Goal: Check status: Check status

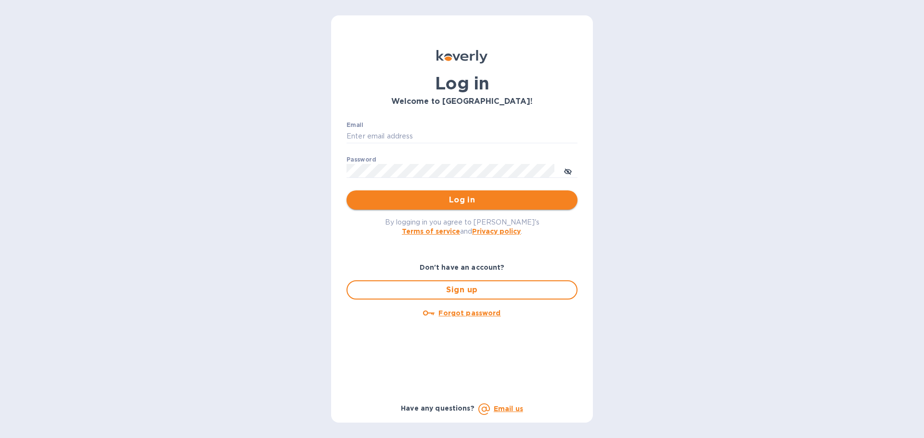
type input "[EMAIL_ADDRESS][DOMAIN_NAME]"
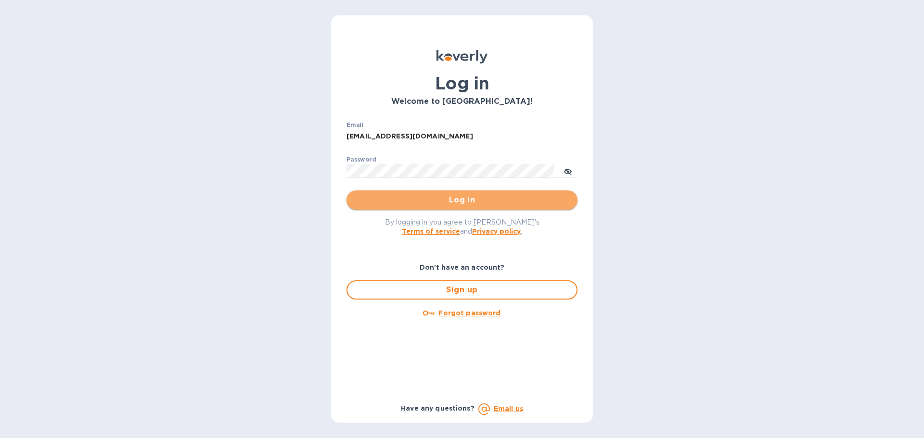
click at [385, 206] on button "Log in" at bounding box center [461, 200] width 231 height 19
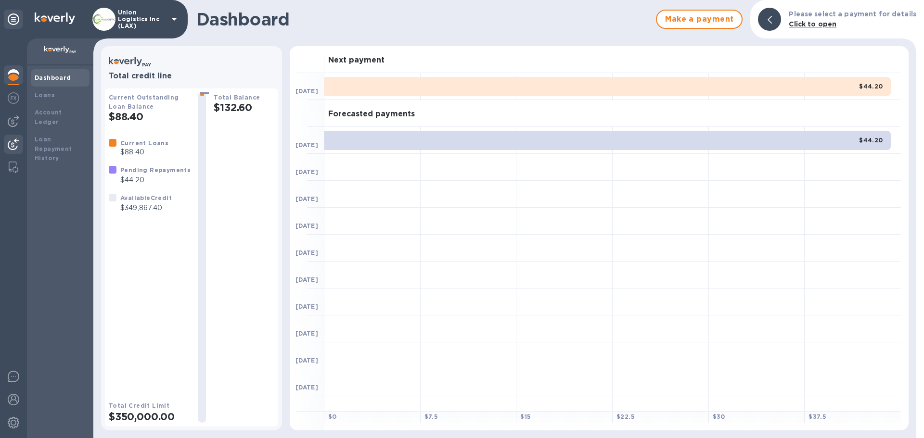
click at [17, 145] on img at bounding box center [14, 145] width 12 height 12
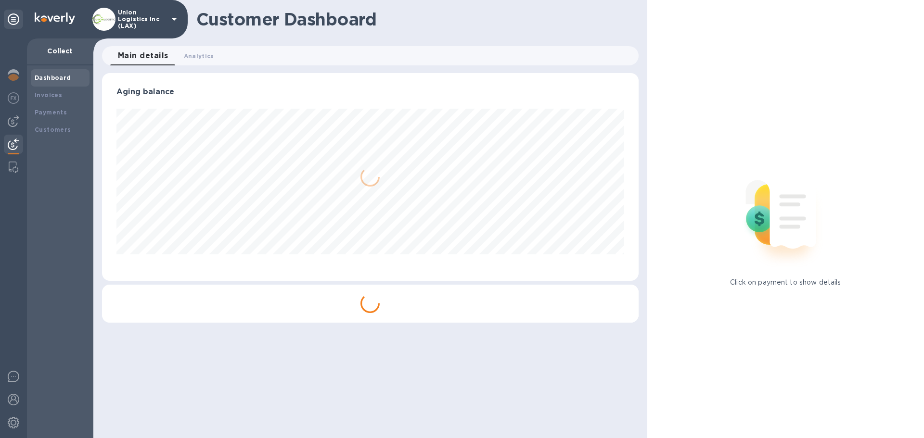
scroll to position [208, 536]
click at [56, 112] on b "Payments" at bounding box center [51, 112] width 32 height 7
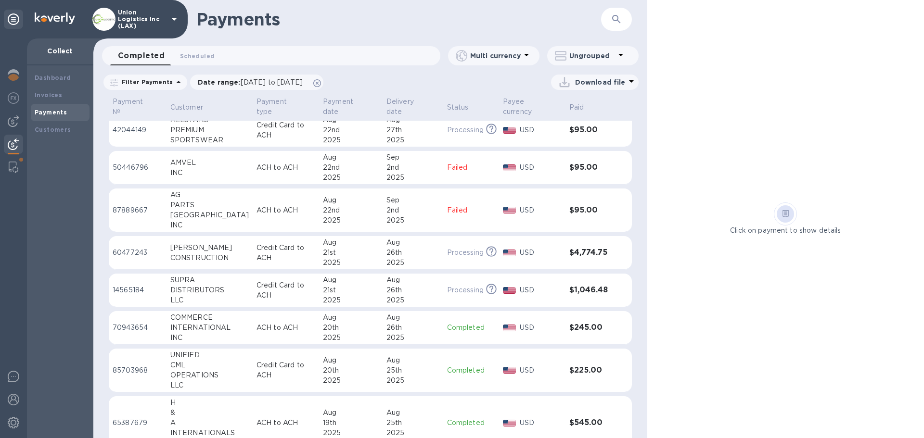
scroll to position [337, 0]
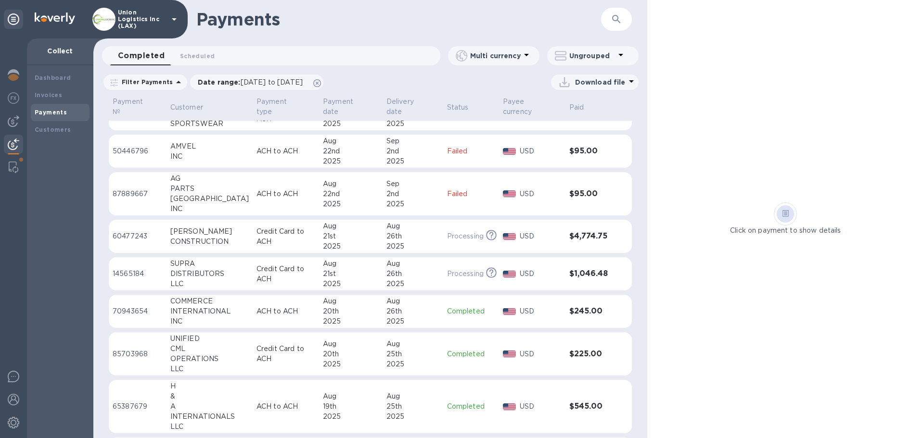
click at [220, 205] on div "INC" at bounding box center [209, 209] width 78 height 10
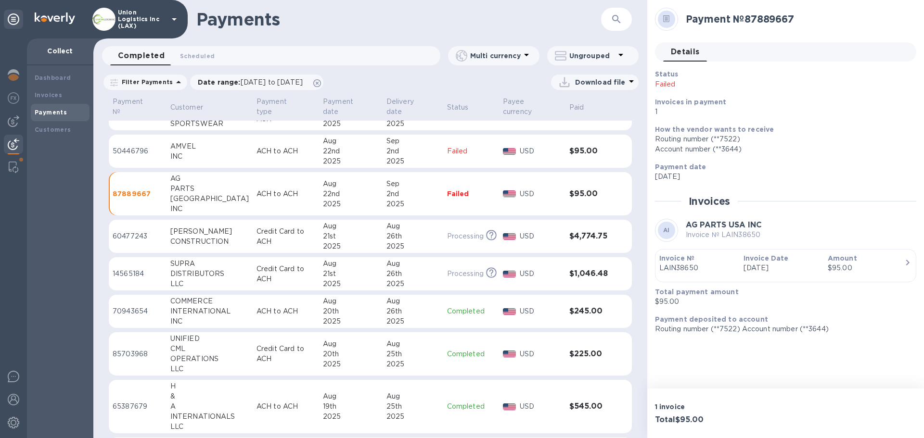
scroll to position [289, 0]
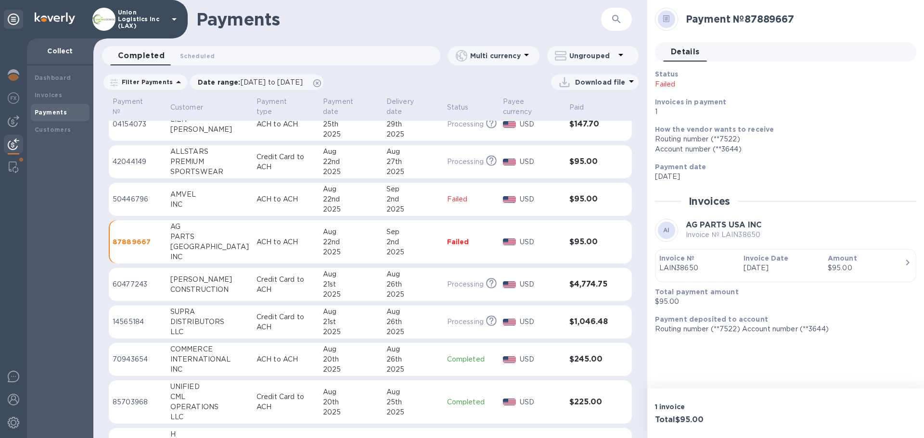
click at [181, 226] on div "AG" at bounding box center [209, 227] width 78 height 10
click at [229, 293] on div "CONSTRUCTION" at bounding box center [209, 290] width 78 height 10
click at [235, 323] on td "SUPRA DISTRIBUTORS LLC" at bounding box center [209, 323] width 86 height 34
click at [256, 254] on td "ACH to ACH" at bounding box center [285, 242] width 66 height 44
click at [253, 206] on td "ACH to ACH" at bounding box center [286, 200] width 66 height 34
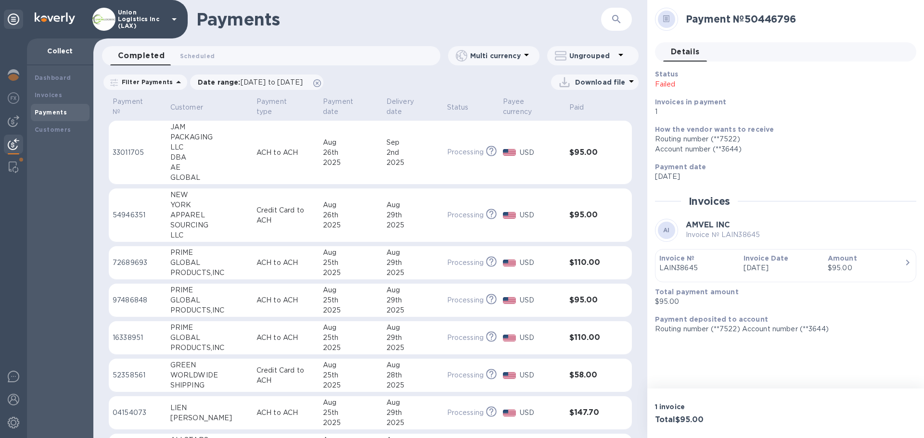
click at [353, 162] on div "2025" at bounding box center [351, 163] width 56 height 10
click at [302, 156] on p "ACH to ACH" at bounding box center [285, 153] width 58 height 10
